Goal: Find specific page/section: Find specific page/section

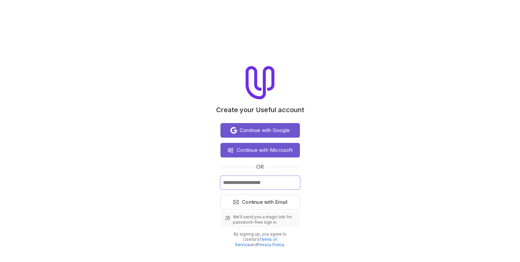
click at [248, 183] on input "Email" at bounding box center [261, 182] width 80 height 13
type input "**********"
click at [221, 195] on button "Continue with Email" at bounding box center [261, 202] width 80 height 15
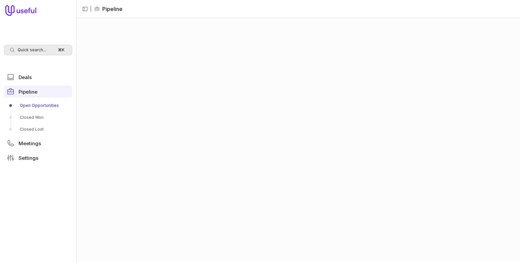
click at [36, 50] on span "Quick search..." at bounding box center [32, 49] width 28 height 5
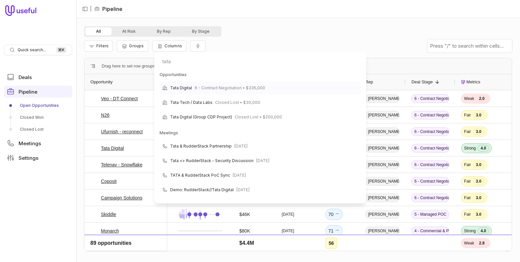
type input "tata"
click at [221, 85] on span "6 - Contract Negotiation • $335,000" at bounding box center [230, 88] width 71 height 8
